Goal: Task Accomplishment & Management: Use online tool/utility

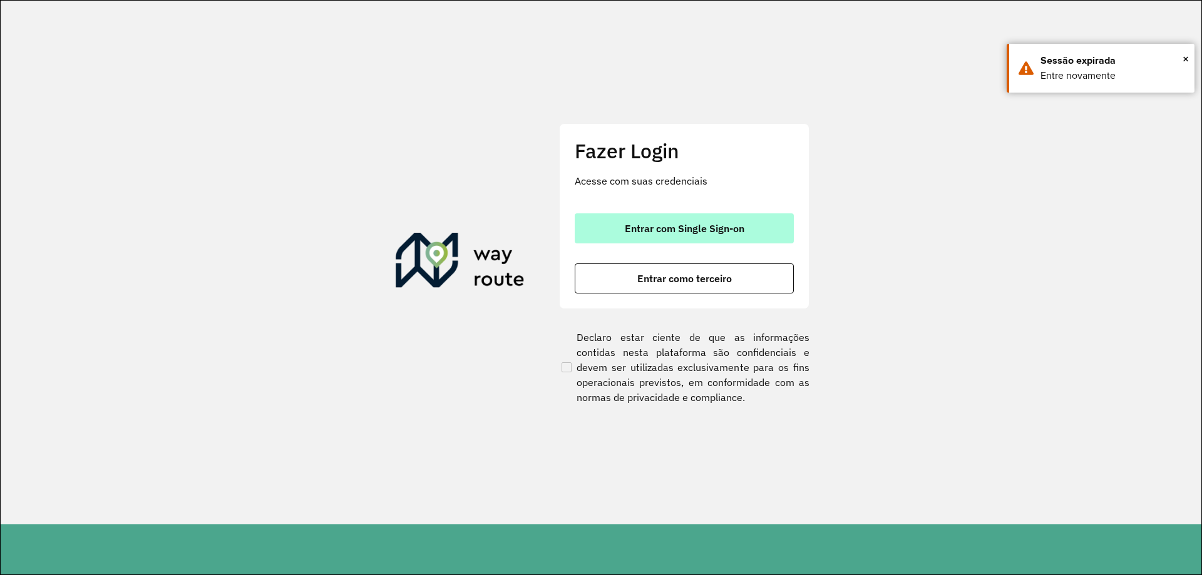
click at [696, 236] on button "Entrar com Single Sign-on" at bounding box center [684, 228] width 219 height 30
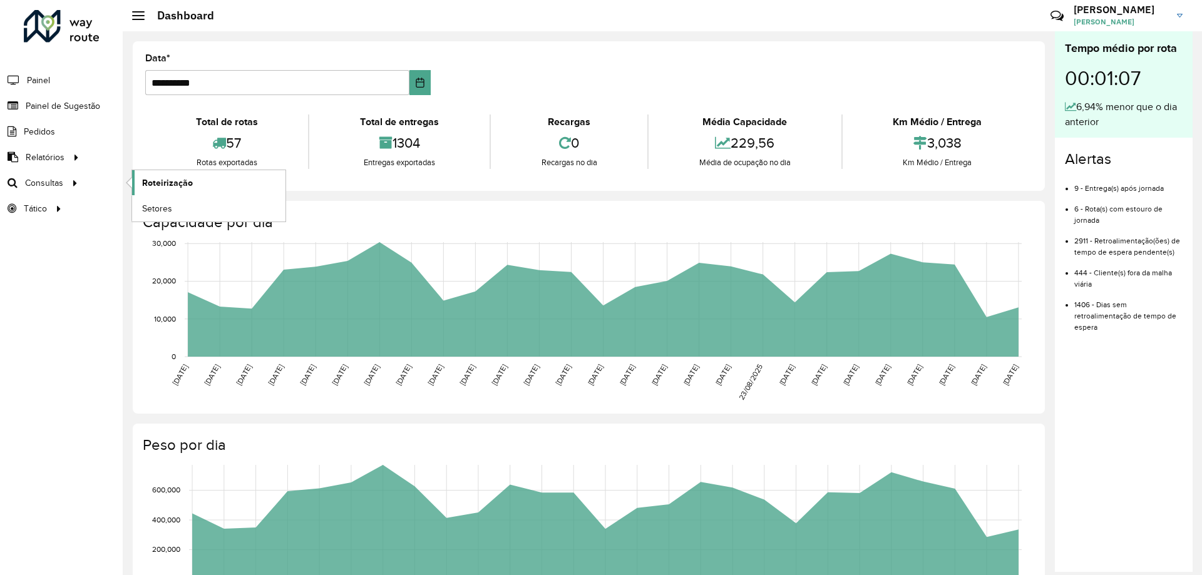
click at [178, 189] on span "Roteirização" at bounding box center [167, 183] width 51 height 13
click at [143, 203] on span "Setores" at bounding box center [157, 208] width 31 height 13
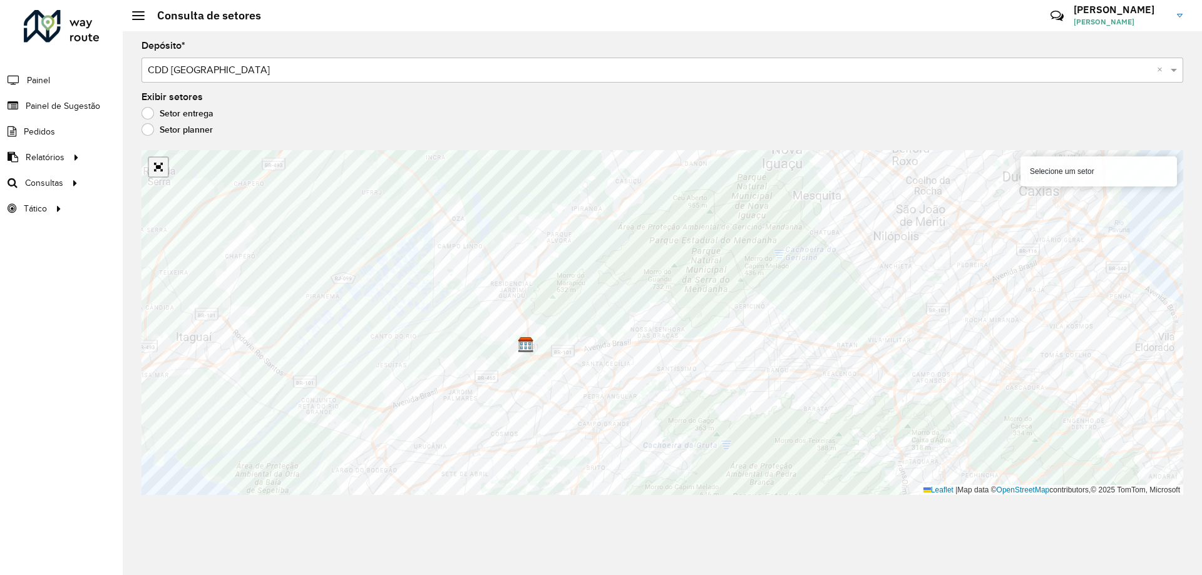
click at [164, 163] on link "Abrir mapa em tela cheia" at bounding box center [158, 167] width 19 height 19
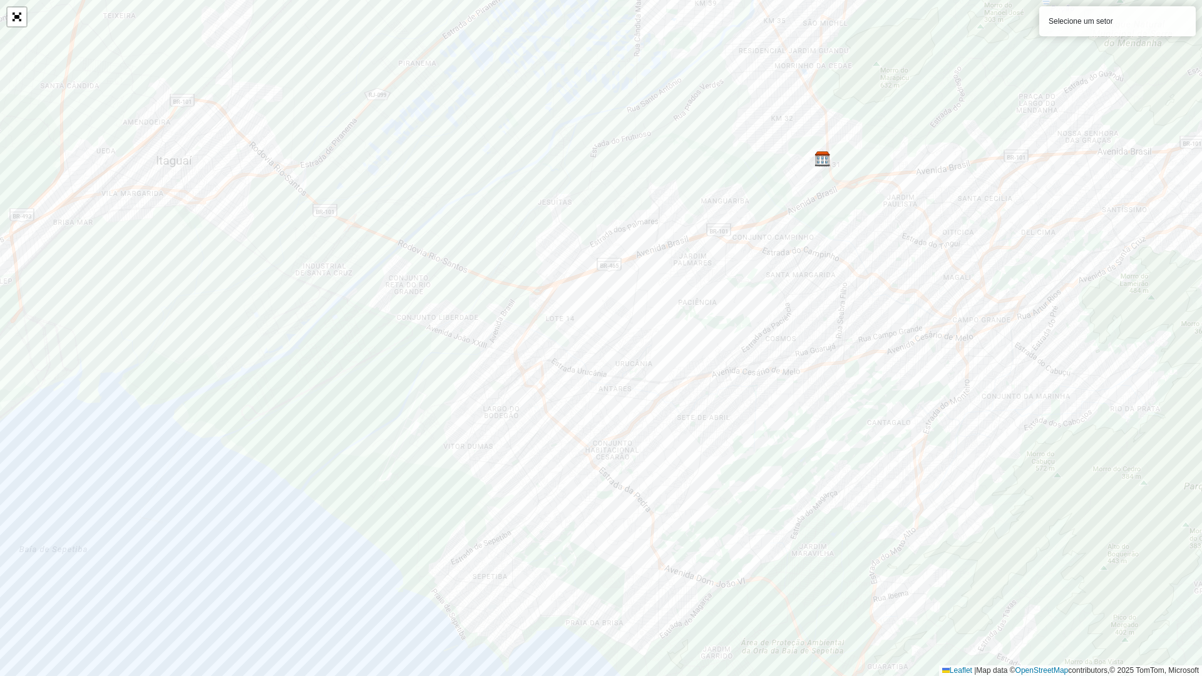
click at [1096, 20] on div "Selecione um setor" at bounding box center [1117, 21] width 157 height 30
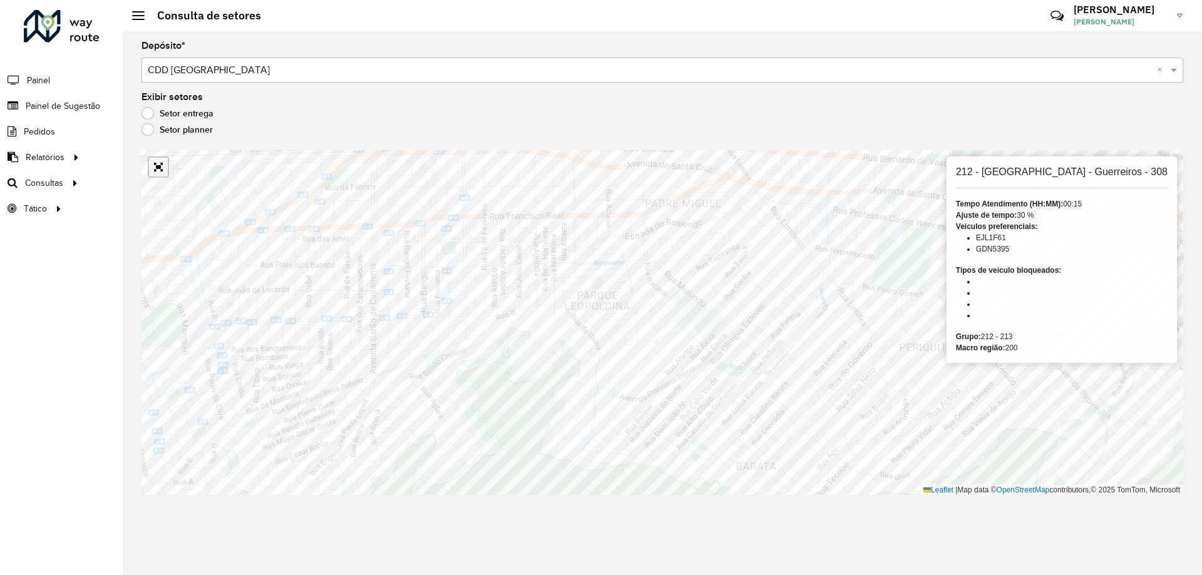
click at [157, 162] on link "Abrir mapa em tela cheia" at bounding box center [158, 167] width 19 height 19
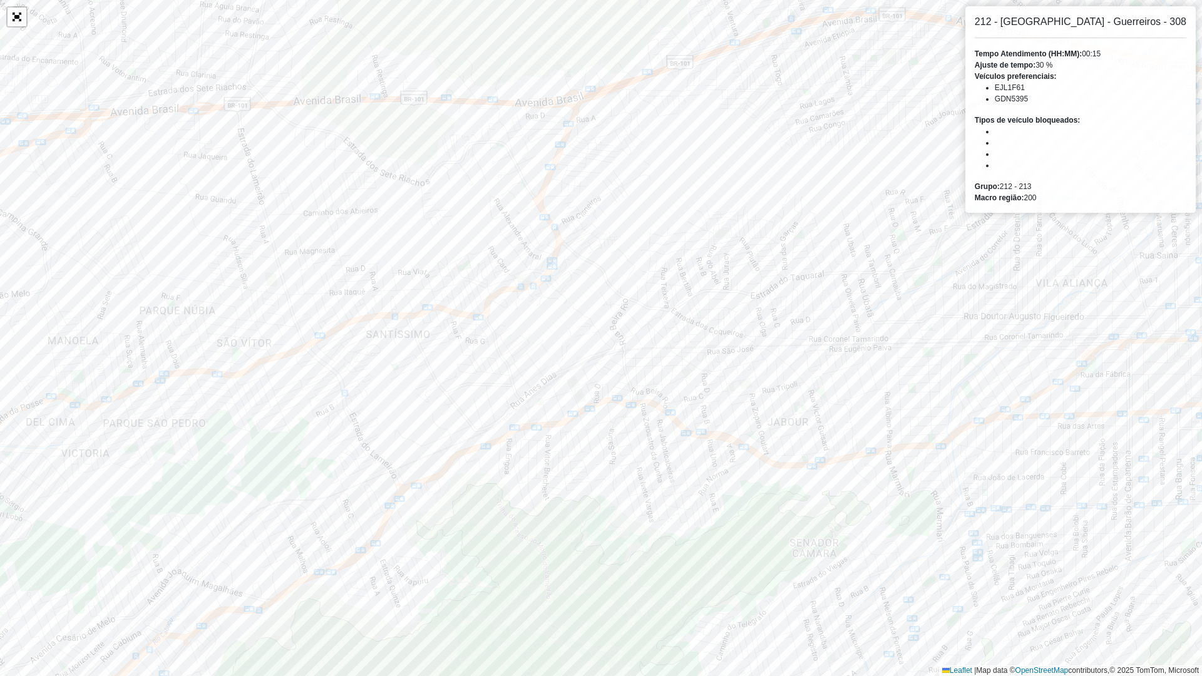
click at [1144, 31] on div "212 - Morro do Morundu - Guerreiros - 308 Tempo Atendimento (HH:MM): 00:15 Ajus…" at bounding box center [1080, 109] width 230 height 207
click at [1144, 22] on h6 "212 - [GEOGRAPHIC_DATA] - Guerreiros - 308" at bounding box center [1081, 22] width 212 height 12
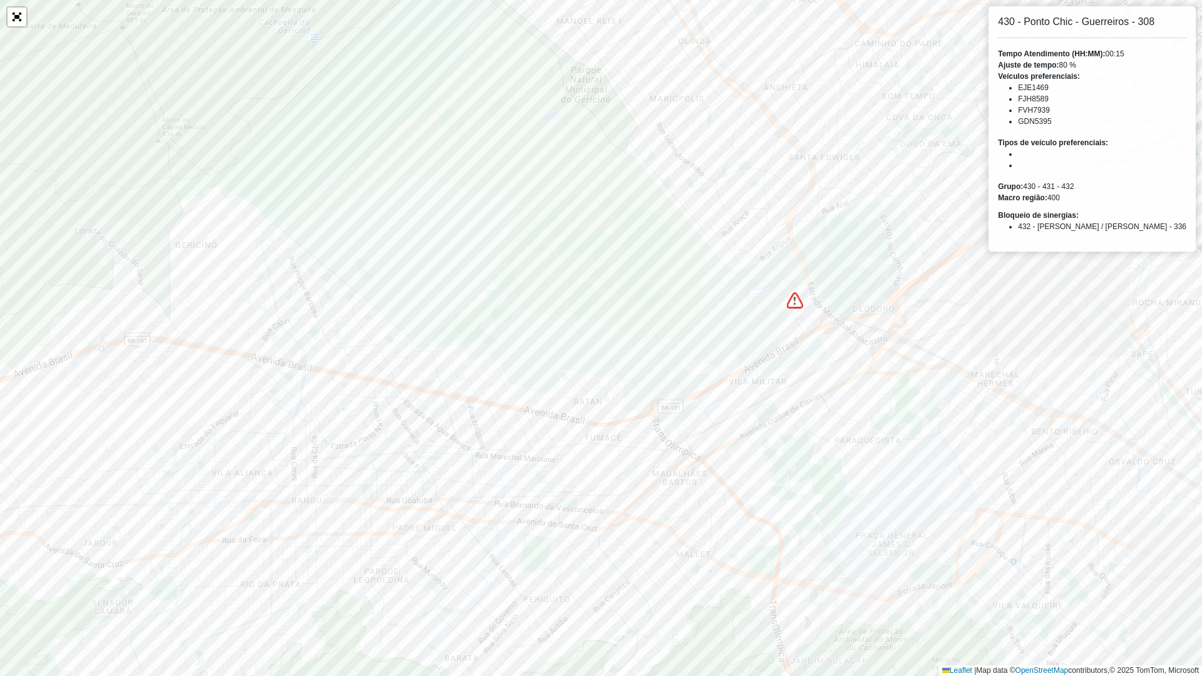
click at [1079, 218] on strong "Bloqueio de sinergias:" at bounding box center [1038, 215] width 81 height 9
click at [1173, 128] on div "430 - Ponto Chic - Guerreiros - 308 Tempo Atendimento (HH:MM): 00:15 Ajuste de …" at bounding box center [1091, 128] width 207 height 245
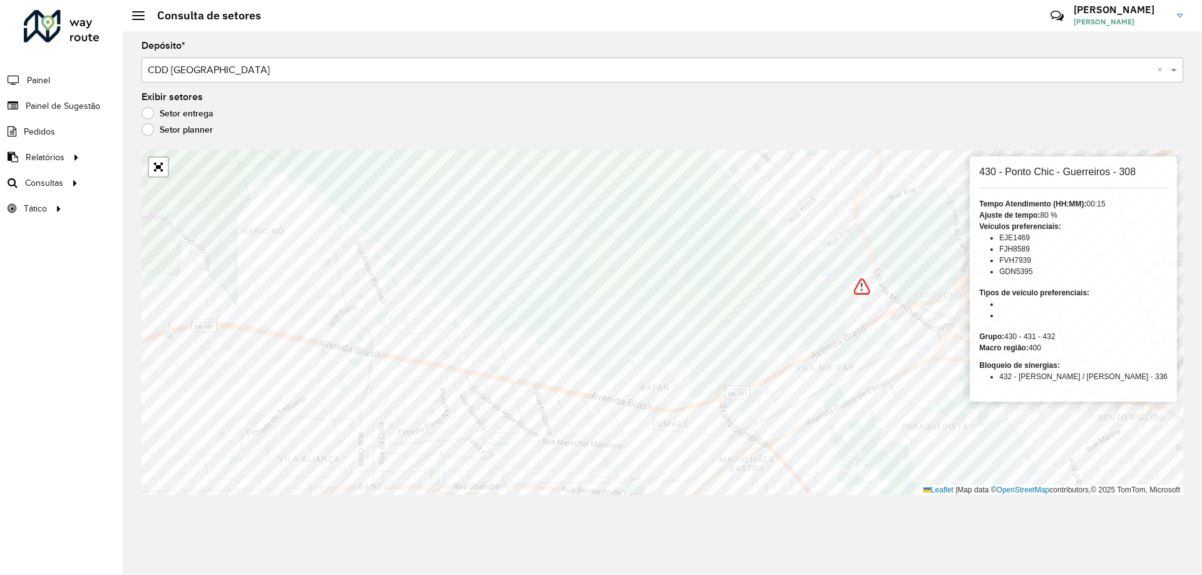
drag, startPoint x: 1129, startPoint y: 178, endPoint x: 1113, endPoint y: 242, distance: 65.7
click at [1122, 190] on div "430 - Ponto Chic - Guerreiros - 308 Tempo Atendimento (HH:MM): 00:15 Ajuste de …" at bounding box center [1073, 279] width 207 height 245
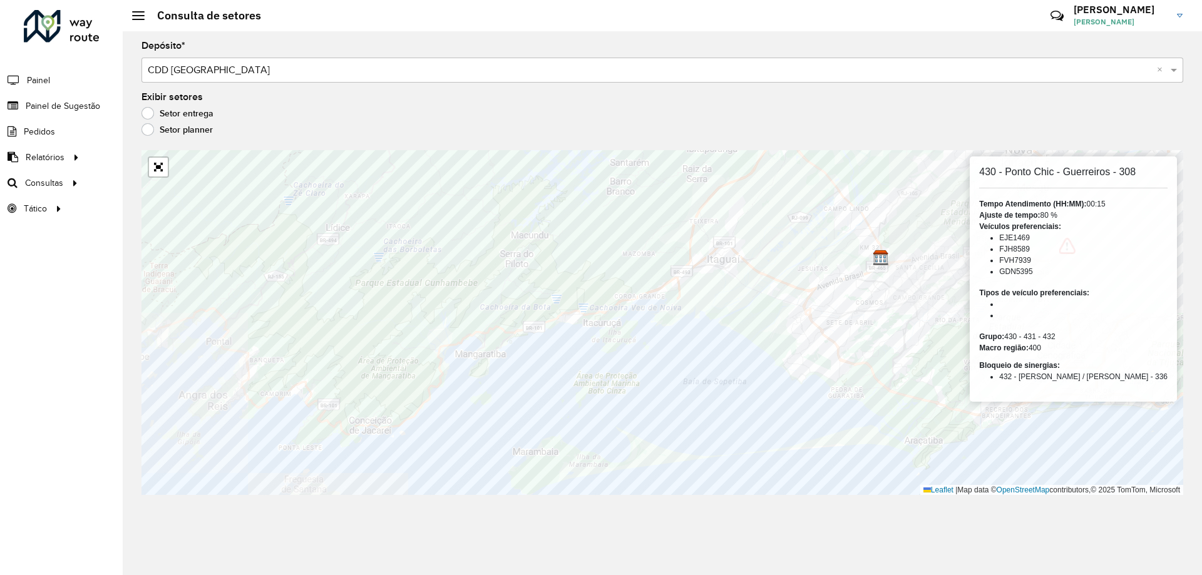
click at [1039, 297] on strong "Tipos de veículo preferenciais:" at bounding box center [1034, 293] width 110 height 9
drag, startPoint x: 1041, startPoint y: 264, endPoint x: 1035, endPoint y: 251, distance: 14.3
click at [1038, 254] on ul "EJE1469 FJH8589 FVH7939 GDN5395" at bounding box center [1073, 254] width 188 height 45
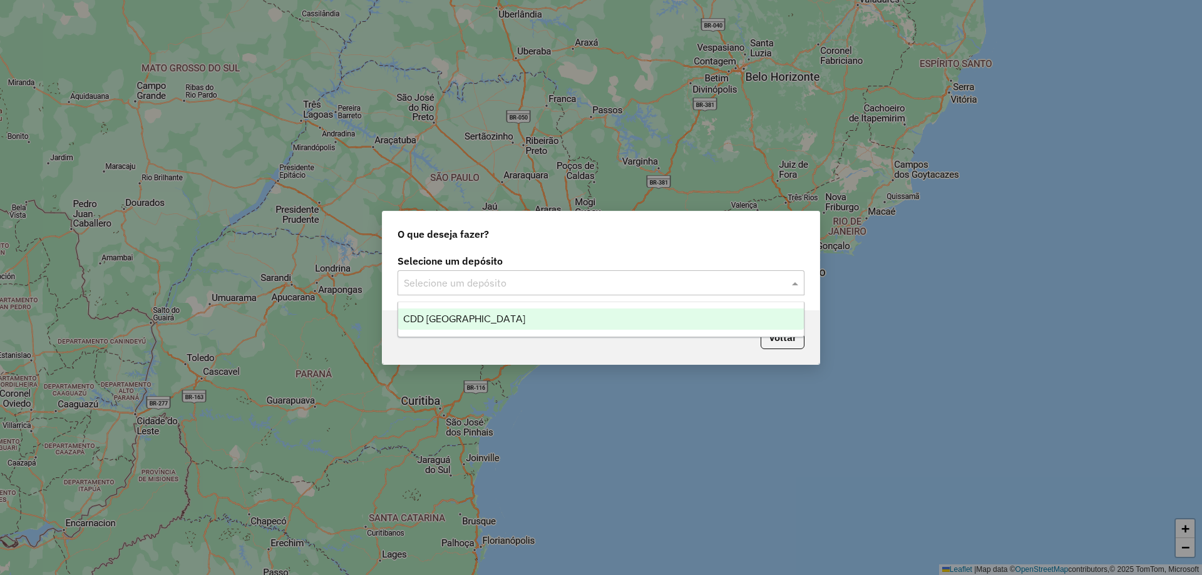
click at [598, 284] on input "text" at bounding box center [588, 283] width 369 height 15
click at [572, 321] on div "CDD [GEOGRAPHIC_DATA]" at bounding box center [601, 319] width 406 height 21
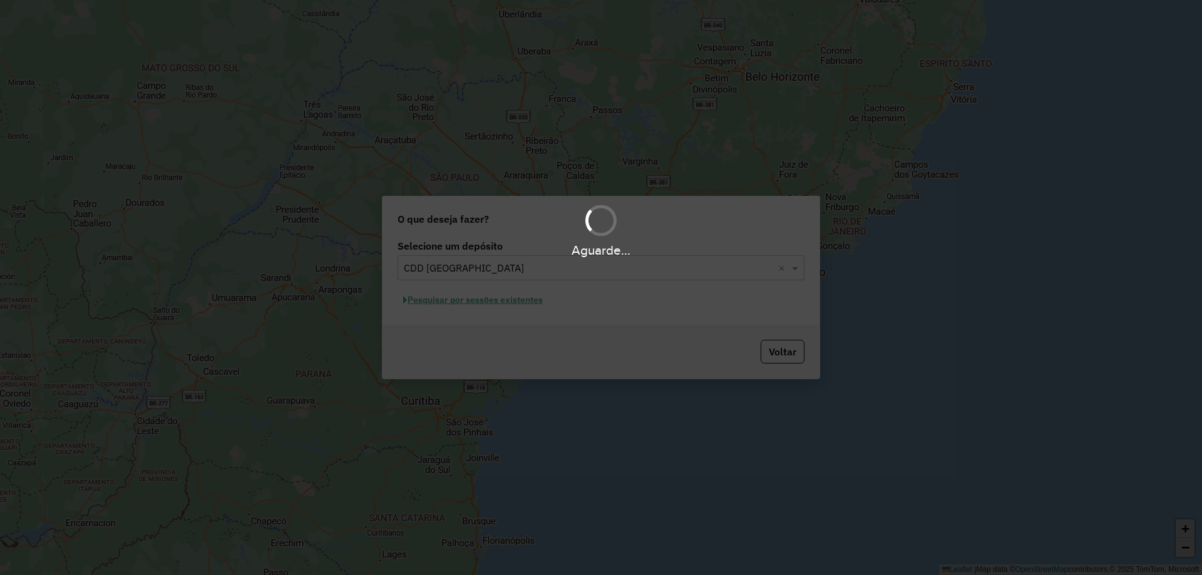
click at [501, 289] on div "Aguarde..." at bounding box center [601, 287] width 1202 height 575
click at [505, 298] on hb-app "Aguarde... Pop-up bloqueado! Seu navegador bloqueou automáticamente a abertura …" at bounding box center [601, 287] width 1202 height 575
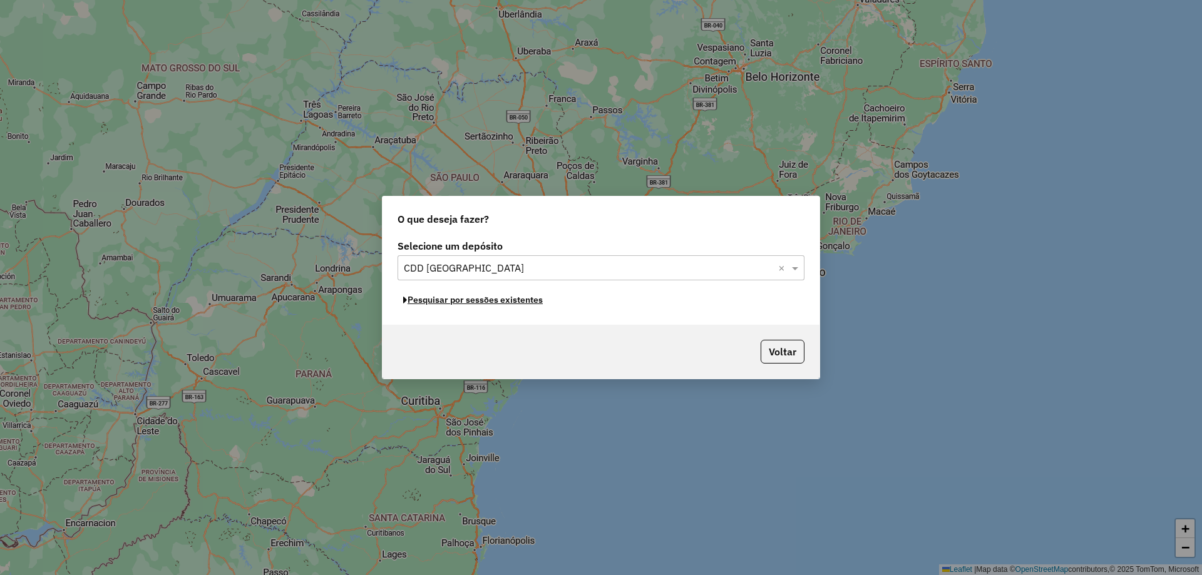
click at [505, 298] on button "Pesquisar por sessões existentes" at bounding box center [473, 299] width 151 height 19
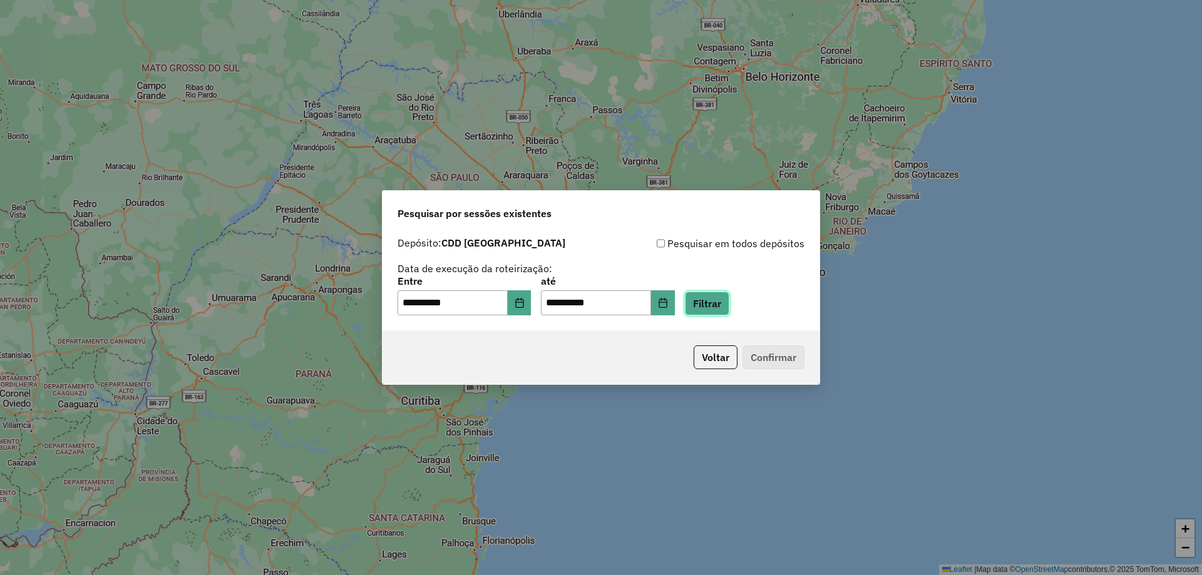
click at [729, 300] on button "Filtrar" at bounding box center [707, 304] width 44 height 24
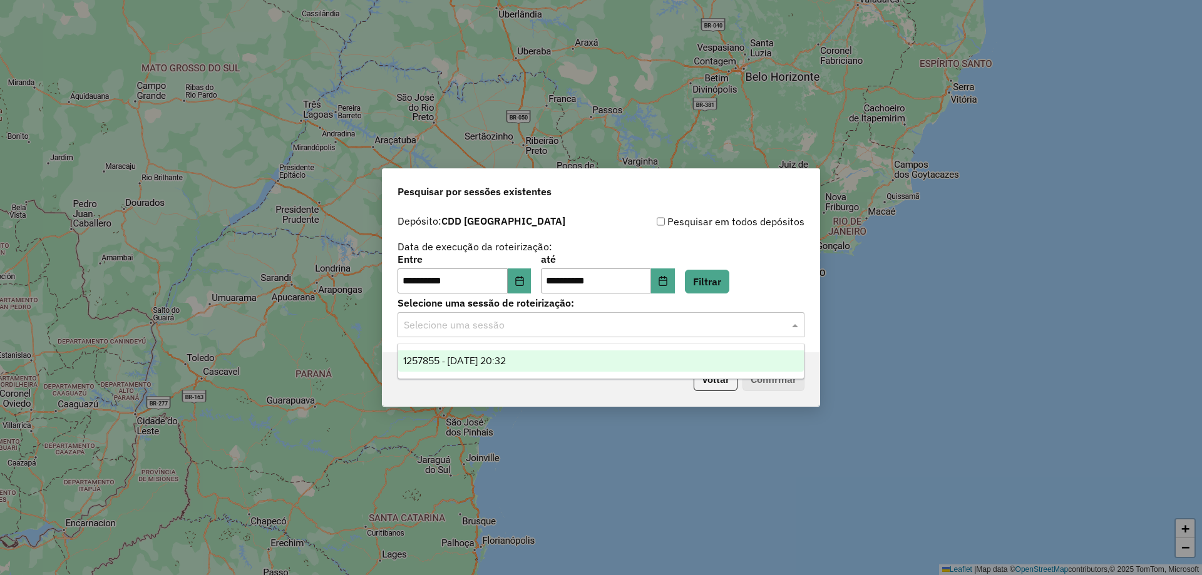
click at [564, 331] on input "text" at bounding box center [588, 325] width 369 height 15
click at [570, 361] on div "1257855 - 02/09/2025 20:32" at bounding box center [601, 361] width 406 height 21
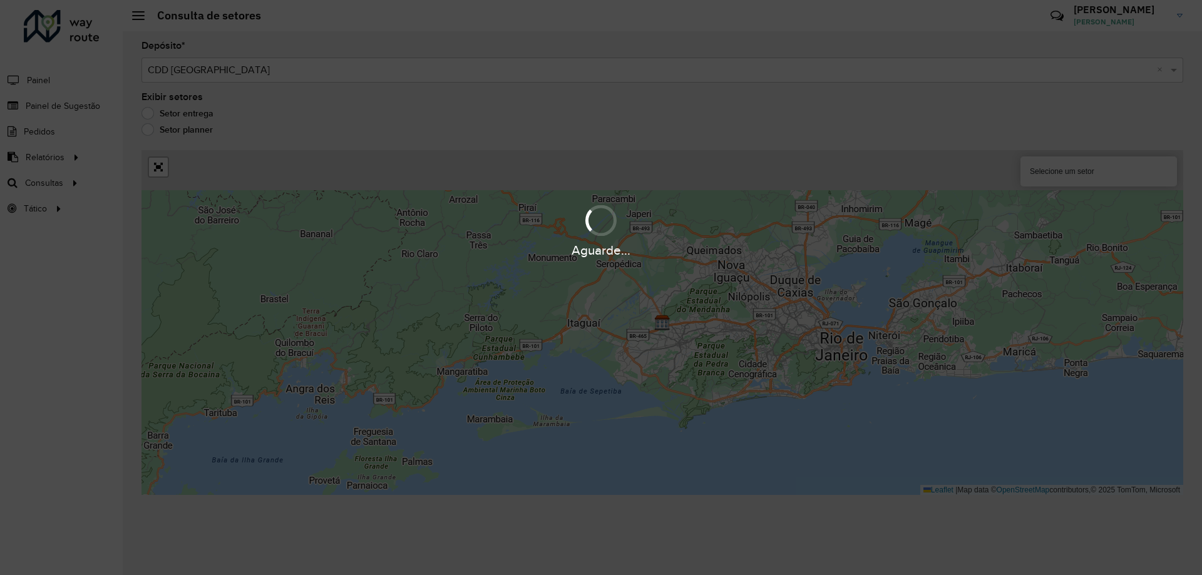
click at [156, 175] on div "Aguarde..." at bounding box center [601, 287] width 1202 height 575
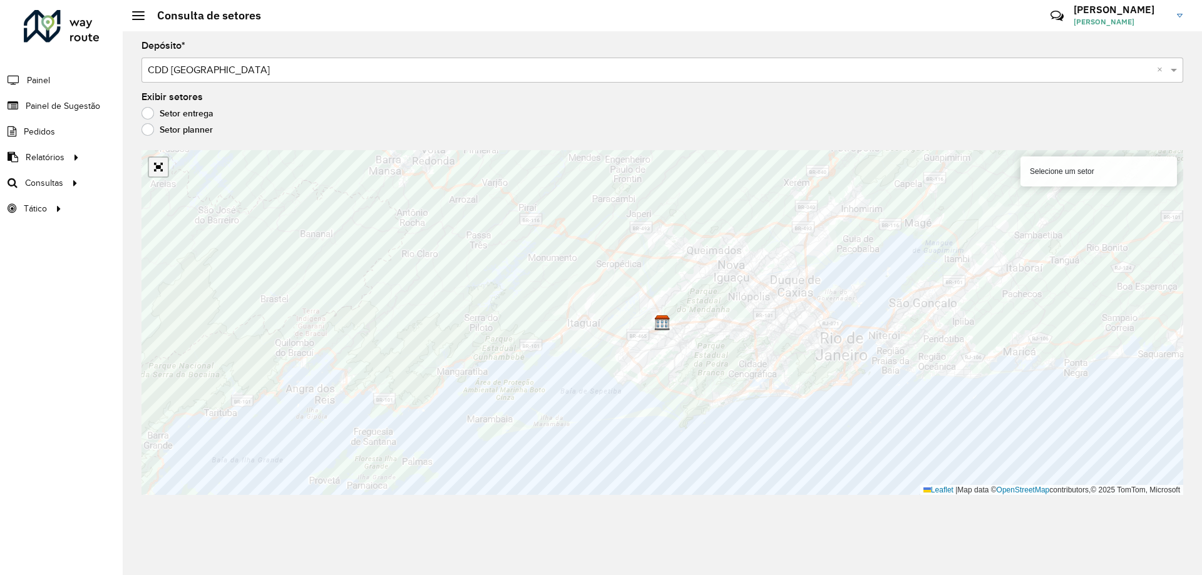
click at [160, 165] on link "Abrir mapa em tela cheia" at bounding box center [158, 167] width 19 height 19
